Goal: Information Seeking & Learning: Learn about a topic

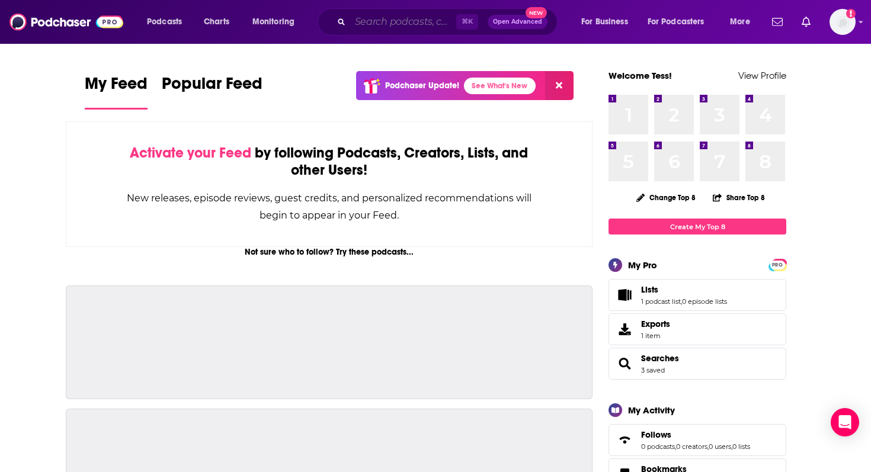
click at [380, 18] on input "Search podcasts, credits, & more..." at bounding box center [403, 21] width 106 height 19
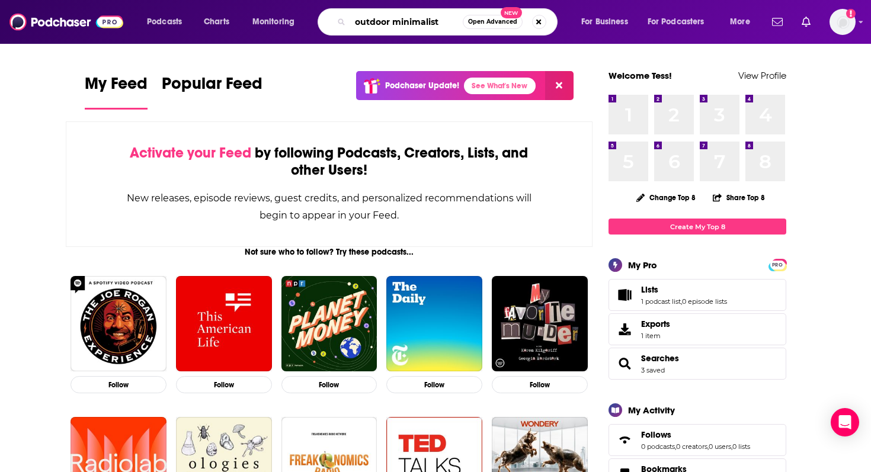
type input "outdoor minimalist"
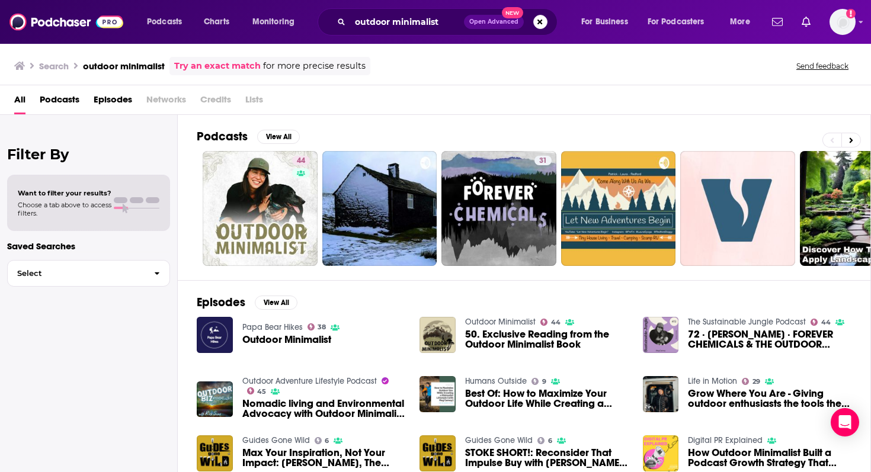
click at [542, 337] on span "50. Exclusive Reading from the Outdoor Minimalist Book" at bounding box center [547, 340] width 164 height 20
click at [485, 332] on span "50. Exclusive Reading from the Outdoor Minimalist Book" at bounding box center [547, 340] width 164 height 20
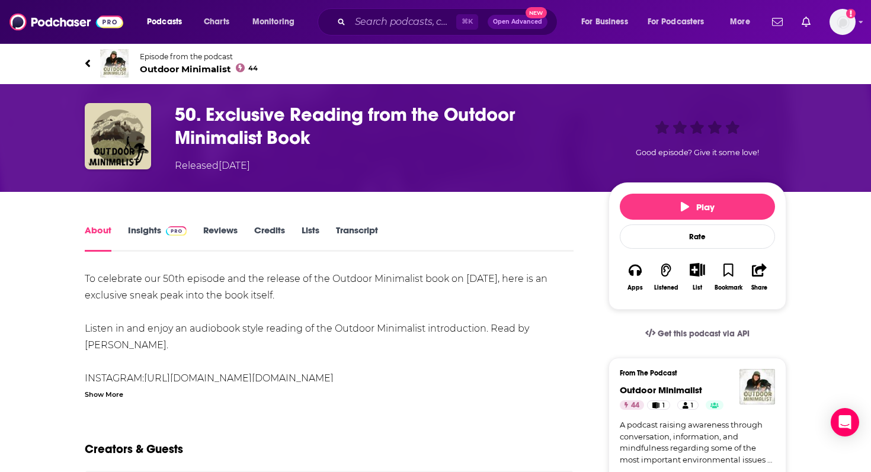
click at [141, 233] on link "Insights" at bounding box center [157, 238] width 59 height 27
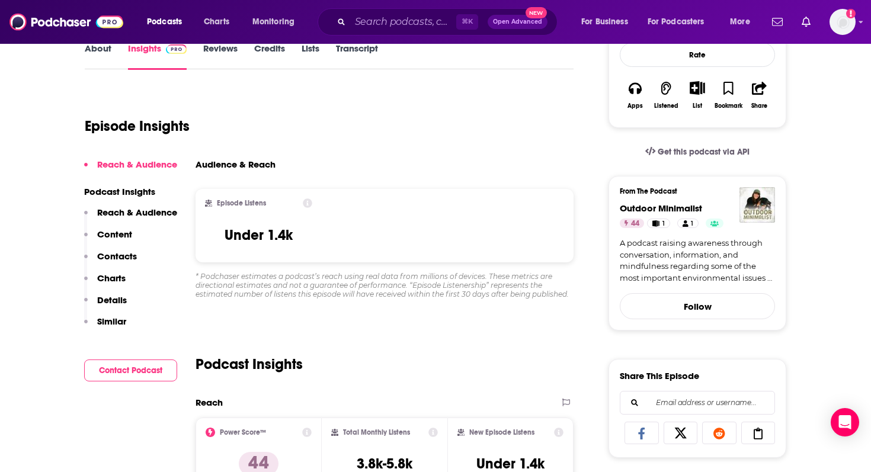
scroll to position [183, 0]
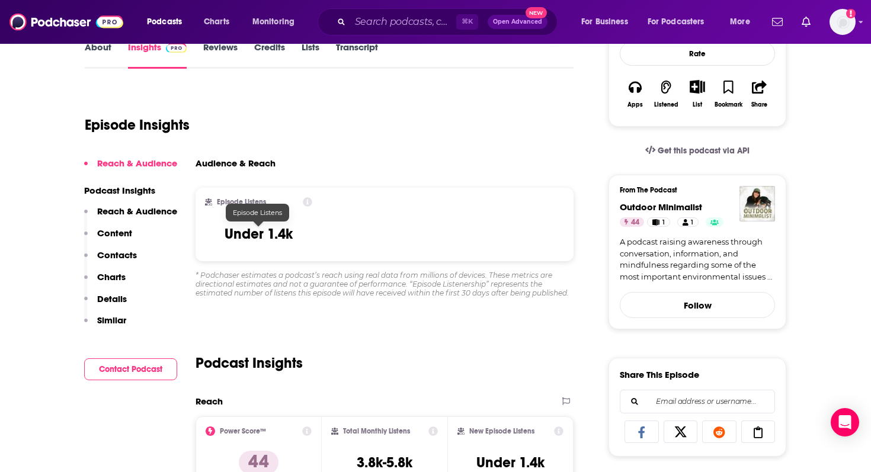
click at [238, 236] on h3 "Under 1.4k" at bounding box center [259, 234] width 68 height 18
copy h3 "Under 1.4k"
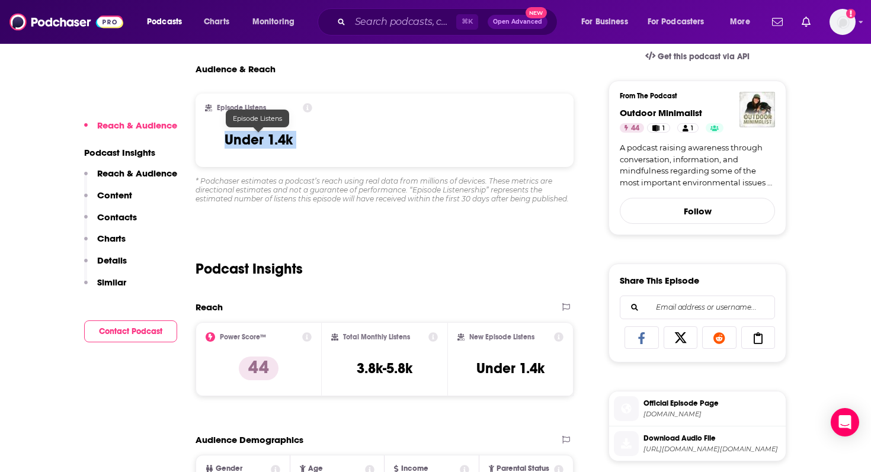
scroll to position [284, 0]
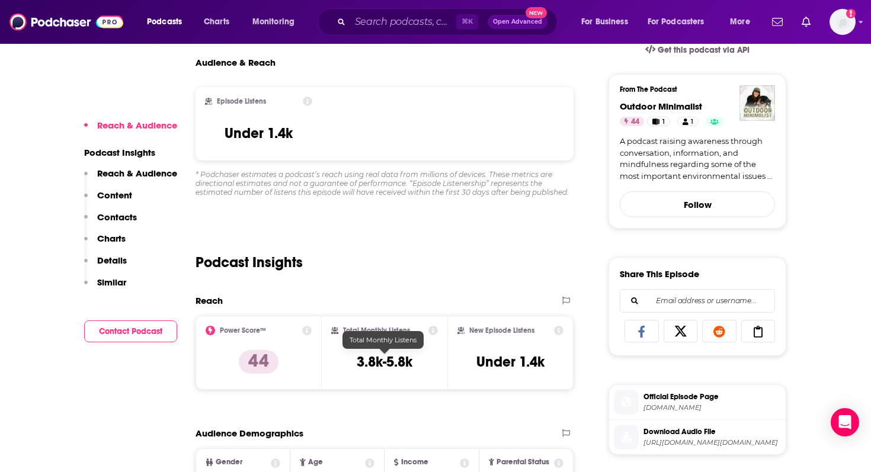
click at [378, 361] on h3 "3.8k-5.8k" at bounding box center [385, 362] width 56 height 18
copy div "3.8k-5.8k"
